Goal: Navigation & Orientation: Find specific page/section

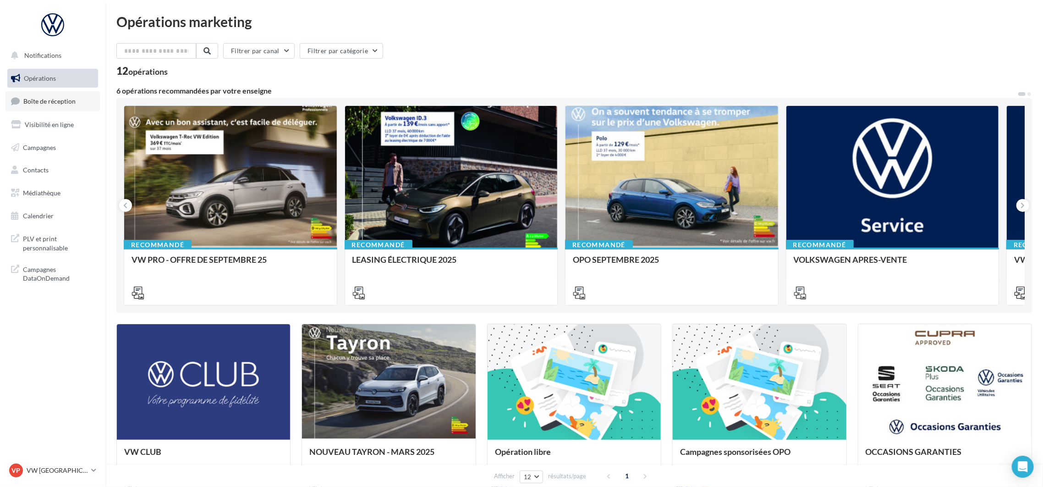
click at [38, 101] on span "Boîte de réception" at bounding box center [49, 101] width 52 height 8
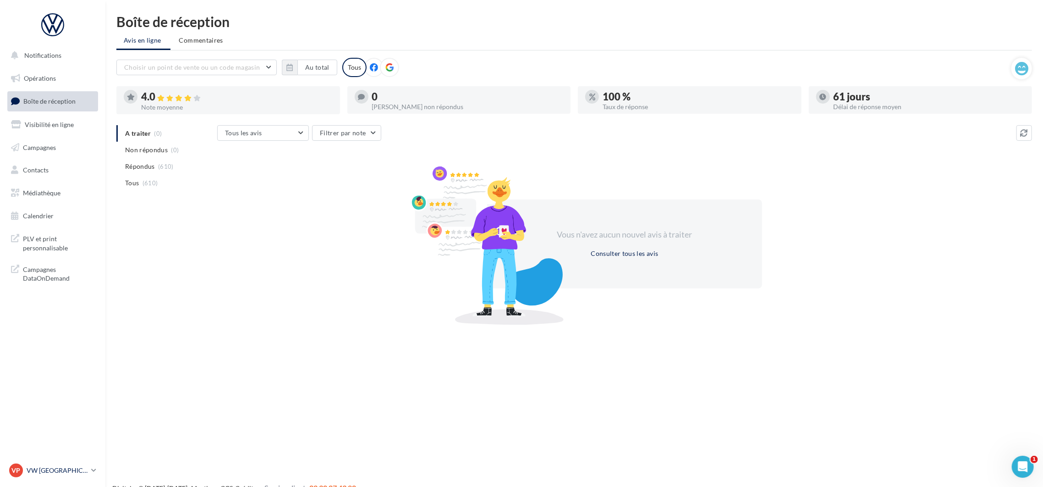
click at [55, 470] on p "VW [GEOGRAPHIC_DATA] 20" at bounding box center [57, 470] width 61 height 9
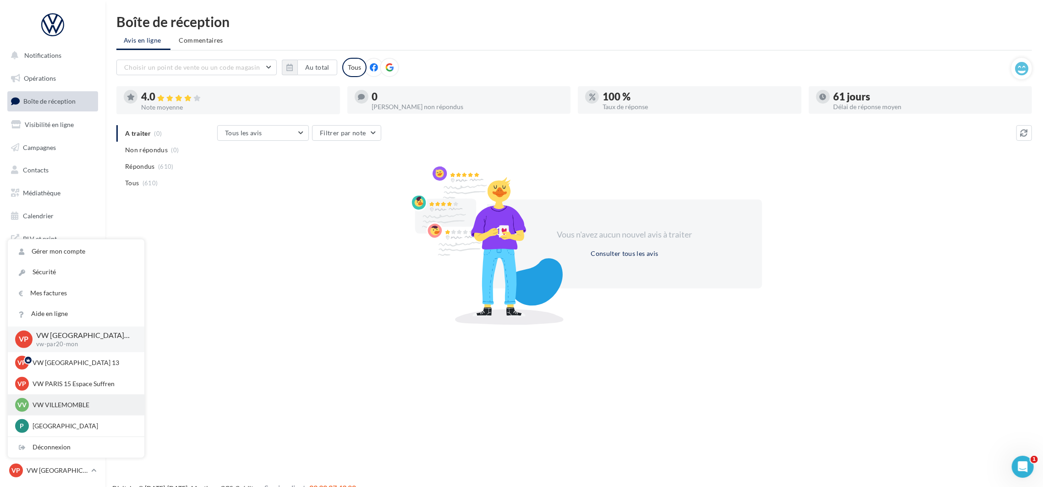
click at [89, 403] on p "VW VILLEMOMBLE" at bounding box center [83, 404] width 101 height 9
